Goal: Communication & Community: Share content

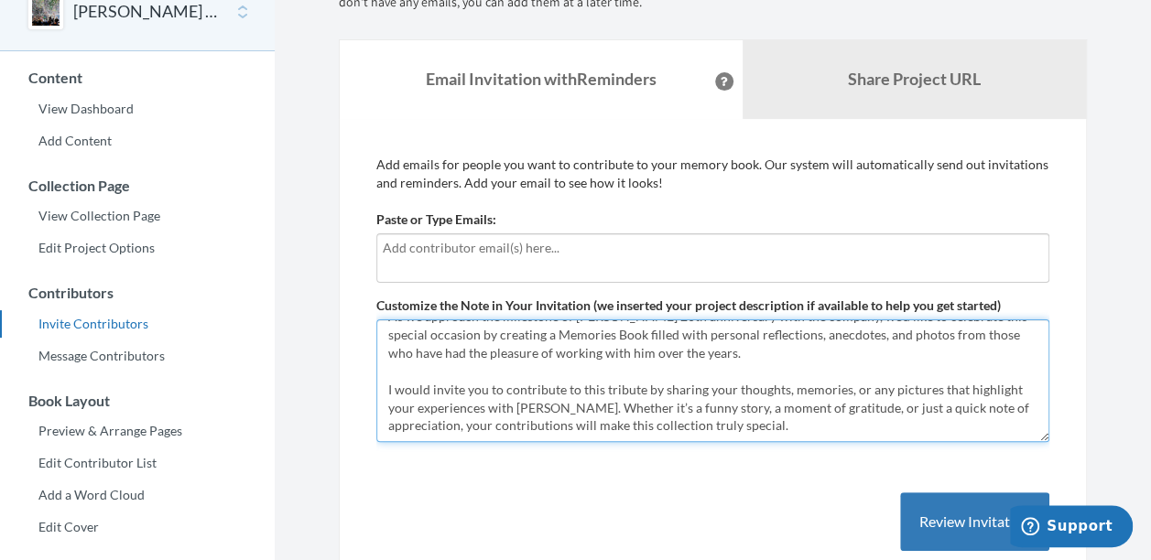
scroll to position [73, 0]
click at [799, 412] on textarea "Dear all, As we approach the milestone of [PERSON_NAME] 20th anniversary with t…" at bounding box center [712, 381] width 673 height 123
paste textarea "Please add your submissions by [DATE] . Also, if I have missed someone please d…"
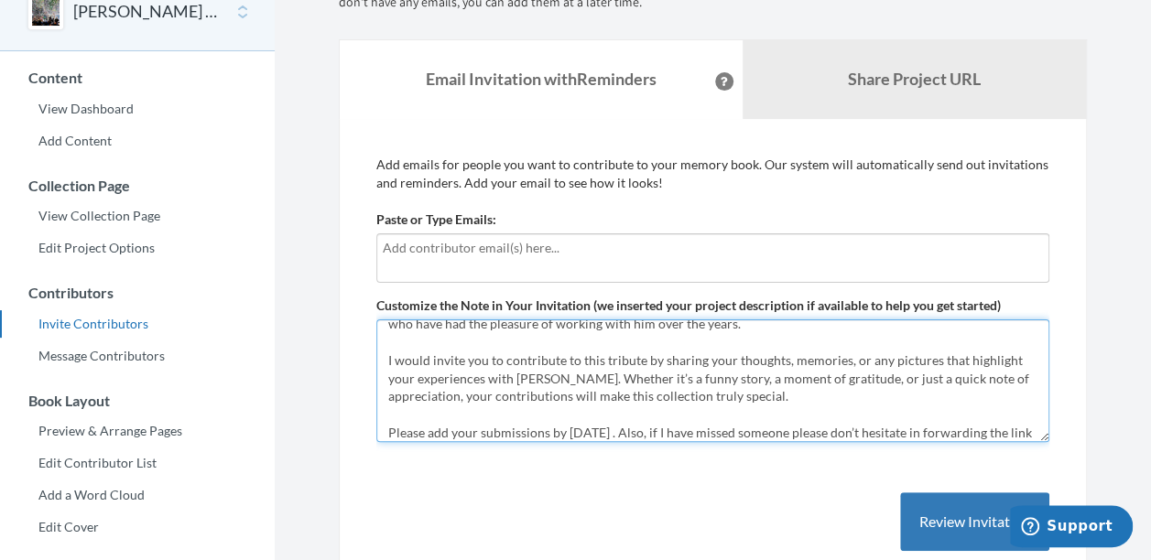
scroll to position [176, 0]
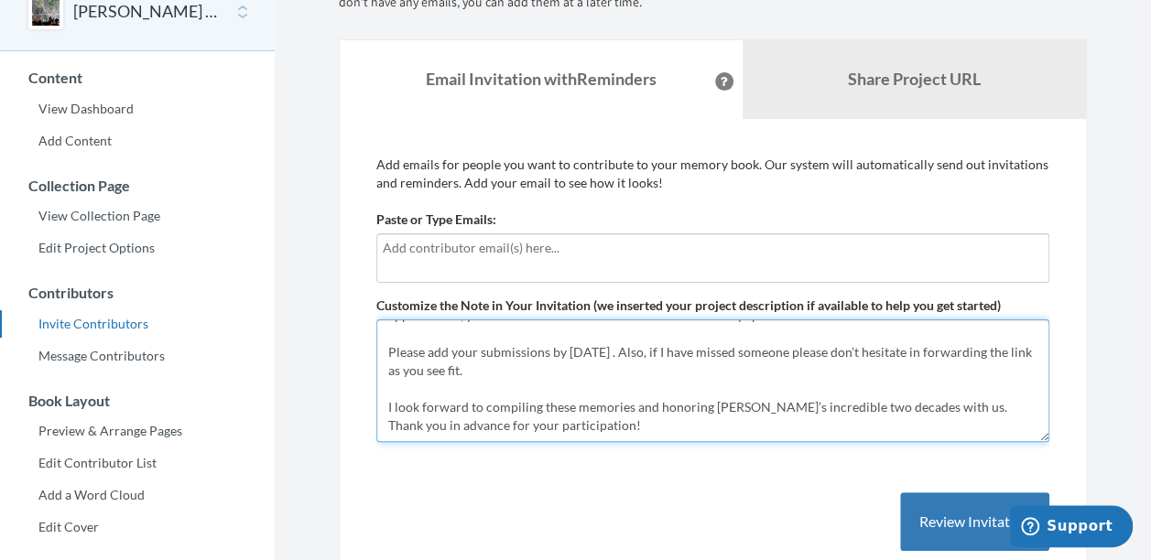
click at [503, 363] on textarea "Dear all, As we approach the milestone of [PERSON_NAME] 20th anniversary with t…" at bounding box center [712, 381] width 673 height 123
click at [641, 418] on textarea "Dear all, As we approach the milestone of [PERSON_NAME] 20th anniversary with t…" at bounding box center [712, 381] width 673 height 123
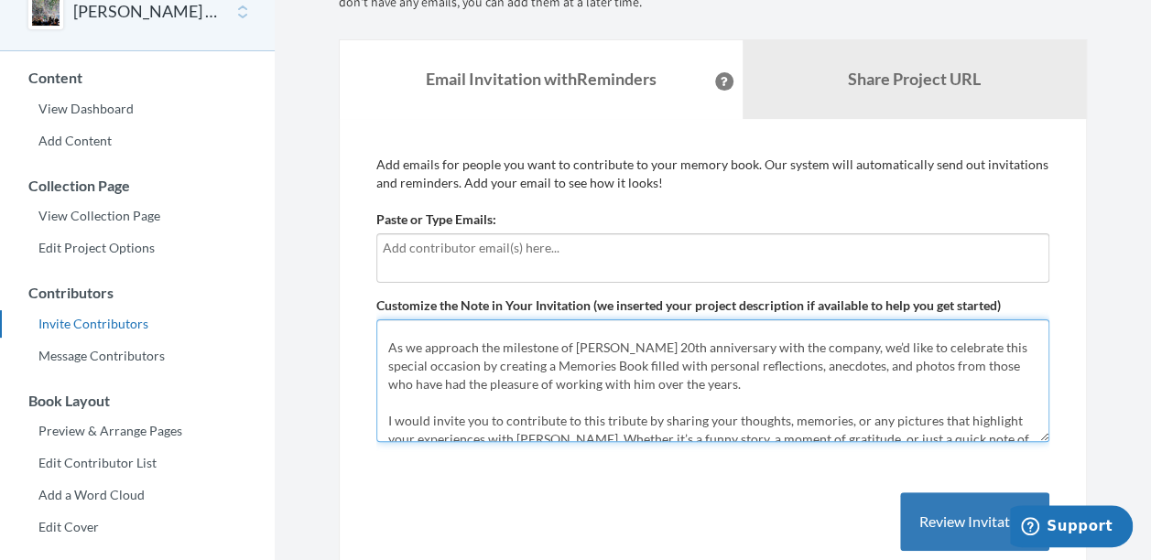
scroll to position [0, 0]
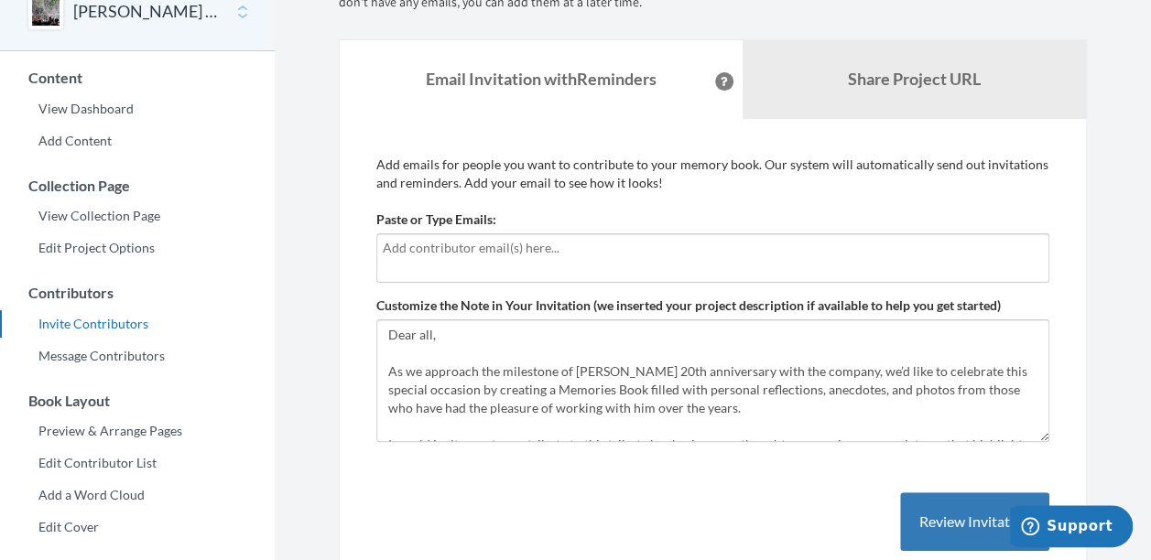
click at [435, 248] on input "text" at bounding box center [713, 248] width 660 height 20
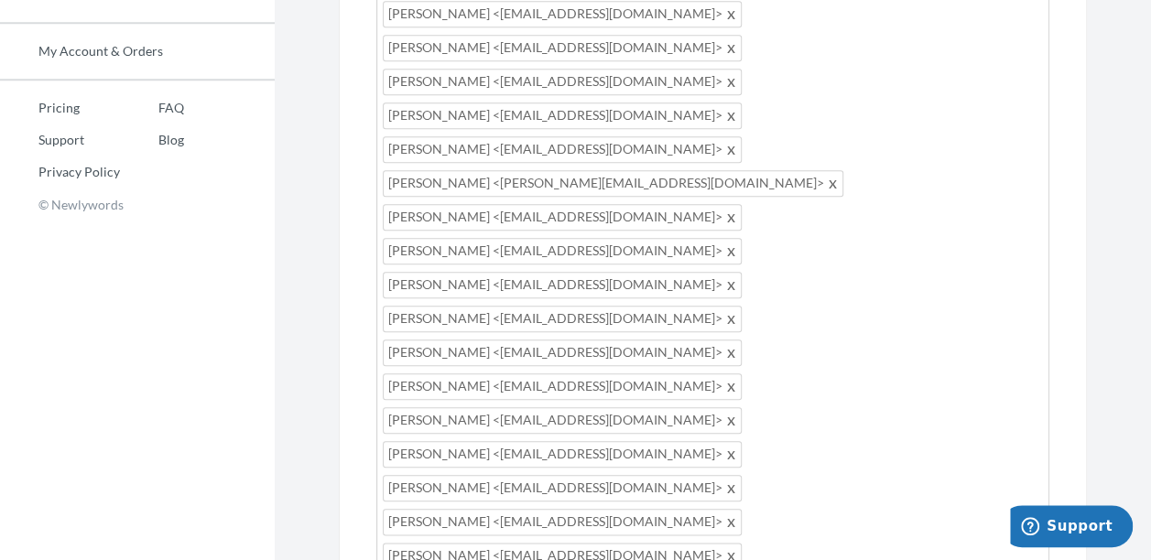
scroll to position [147, 0]
drag, startPoint x: 565, startPoint y: 322, endPoint x: 640, endPoint y: 324, distance: 75.1
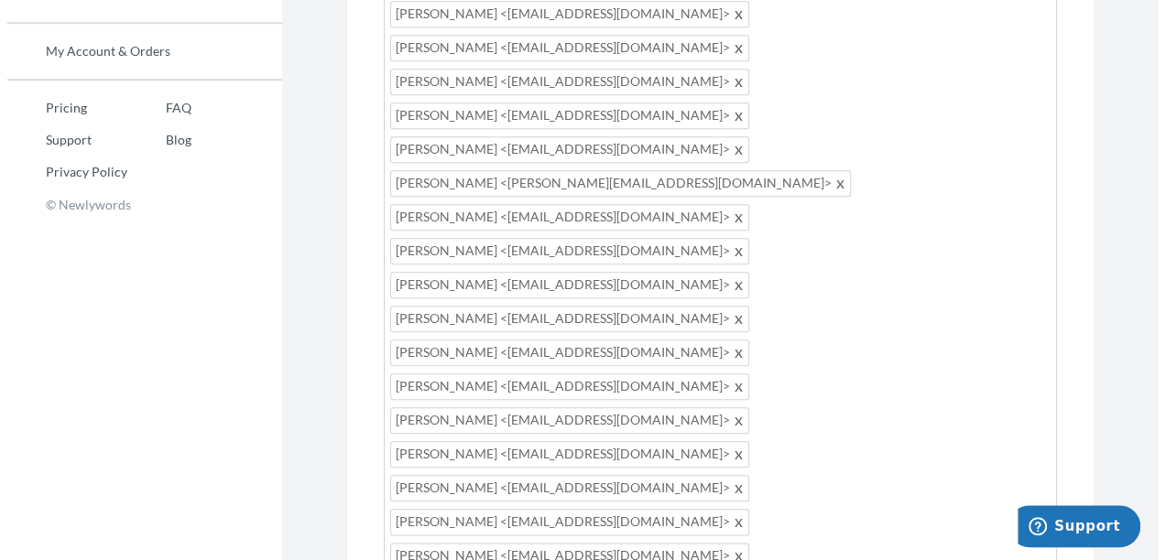
scroll to position [220, 0]
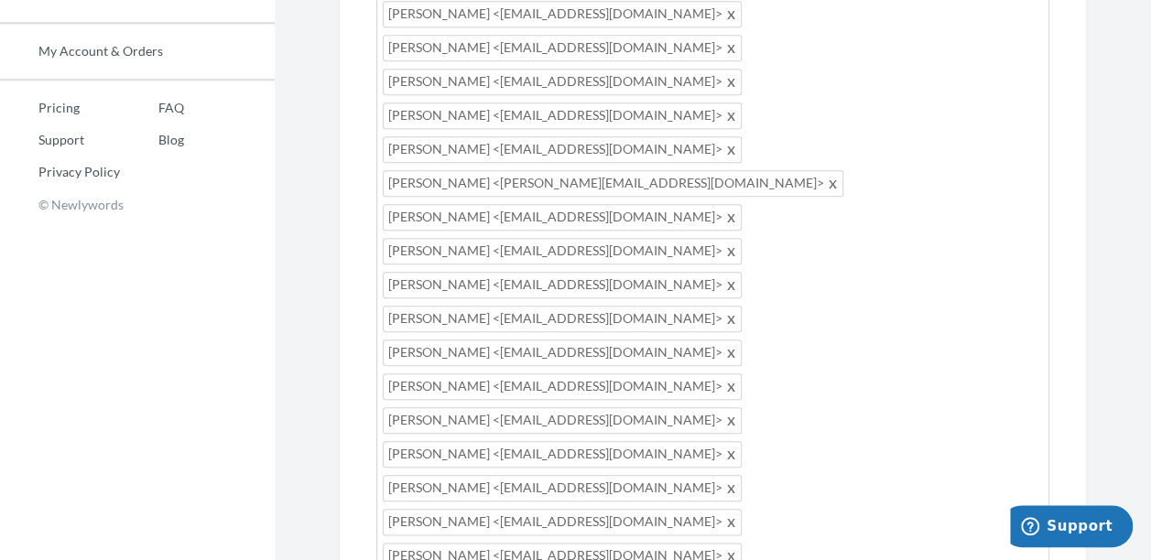
type textarea "Dear all, As we approach the milestone of [PERSON_NAME] 20th anniversary with t…"
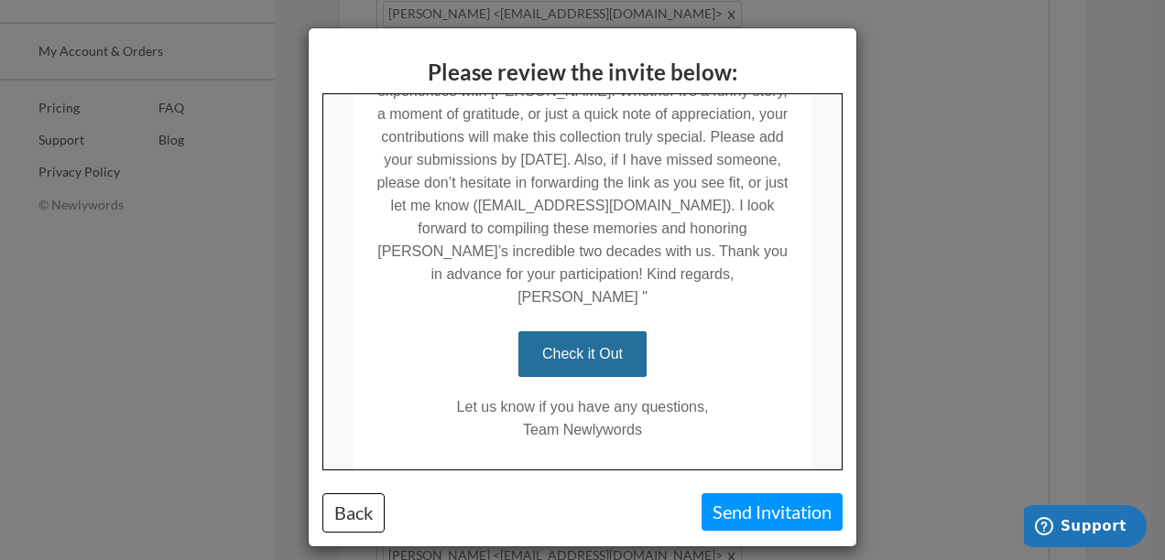
scroll to position [640, 0]
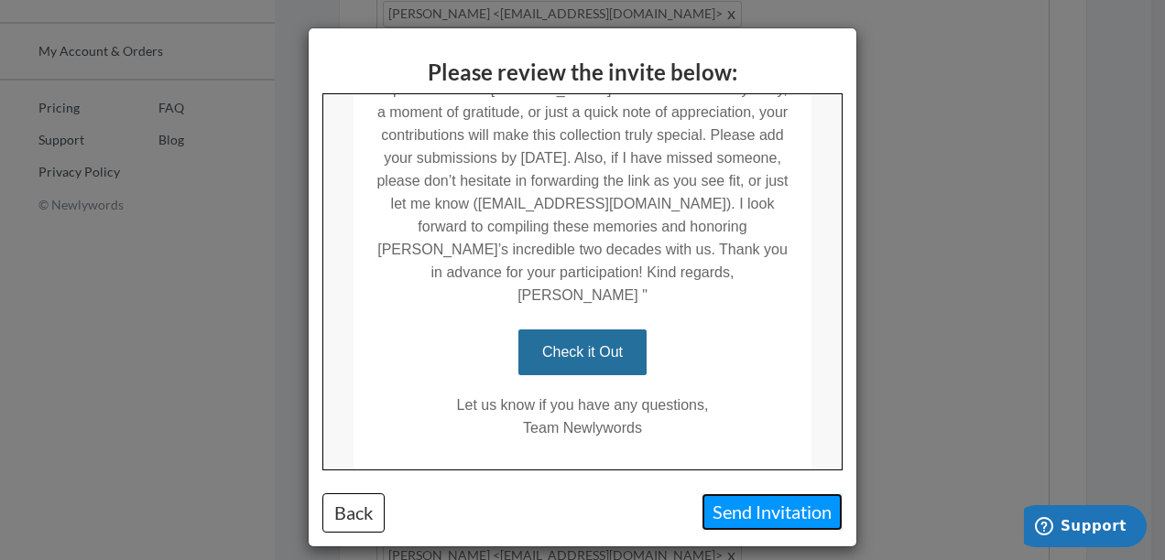
click at [776, 508] on button "Send Invitation" at bounding box center [771, 513] width 141 height 38
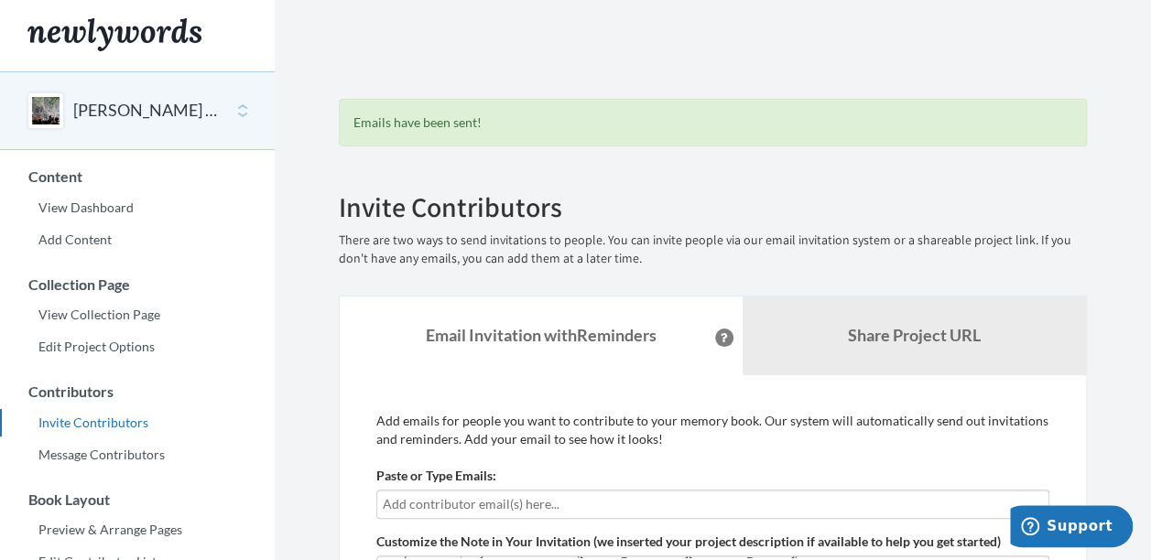
scroll to position [0, 0]
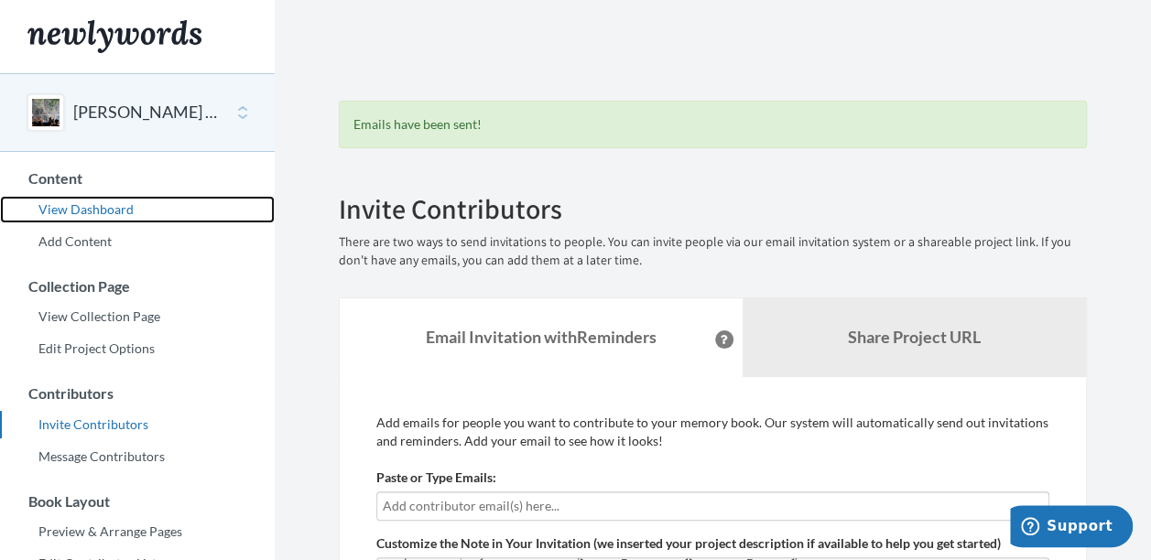
click at [66, 205] on link "View Dashboard" at bounding box center [137, 209] width 275 height 27
